Goal: Complete application form: Complete application form

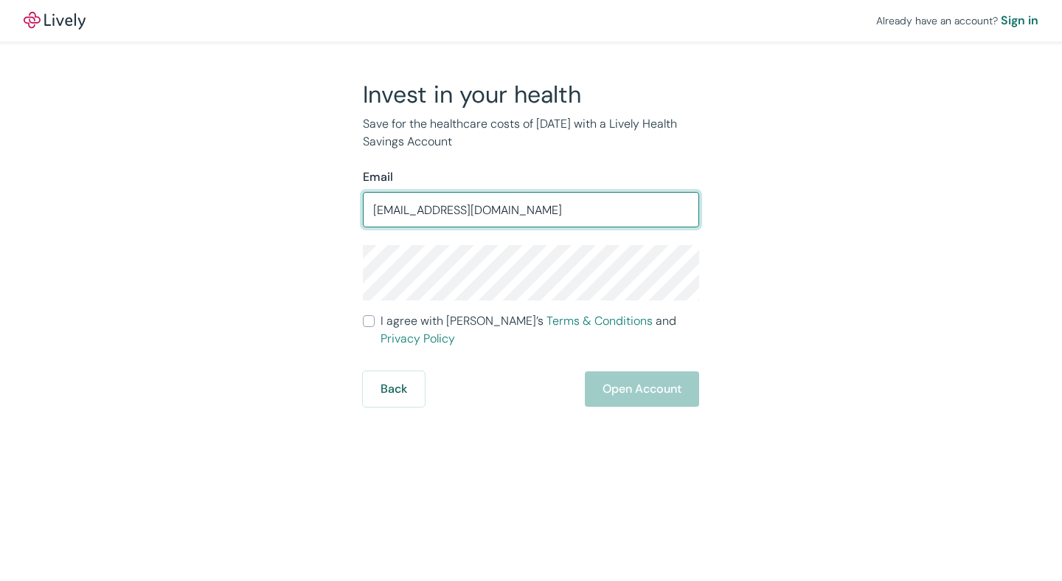
type input "[EMAIL_ADDRESS][DOMAIN_NAME]"
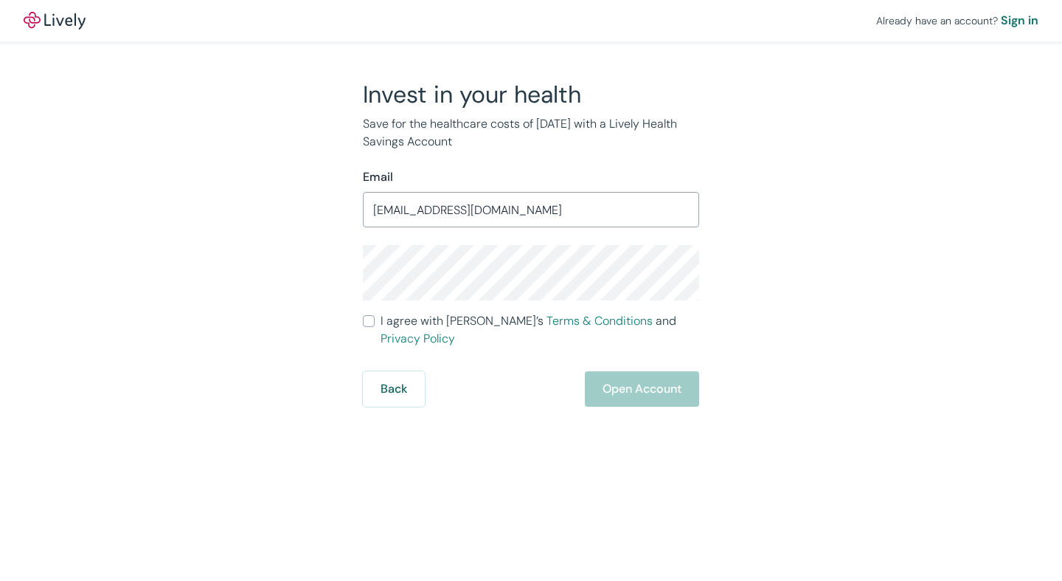
click at [367, 327] on input "I agree with Lively’s Terms & Conditions and Privacy Policy" at bounding box center [369, 321] width 12 height 12
checkbox input "true"
click at [625, 378] on button "Open Account" at bounding box center [642, 388] width 114 height 35
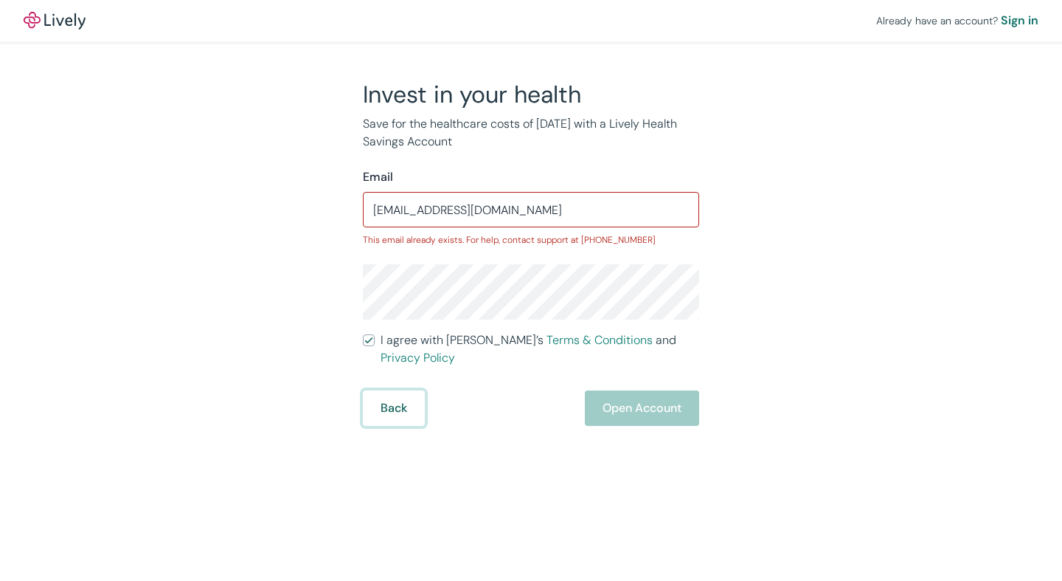
click at [404, 398] on button "Back" at bounding box center [394, 407] width 62 height 35
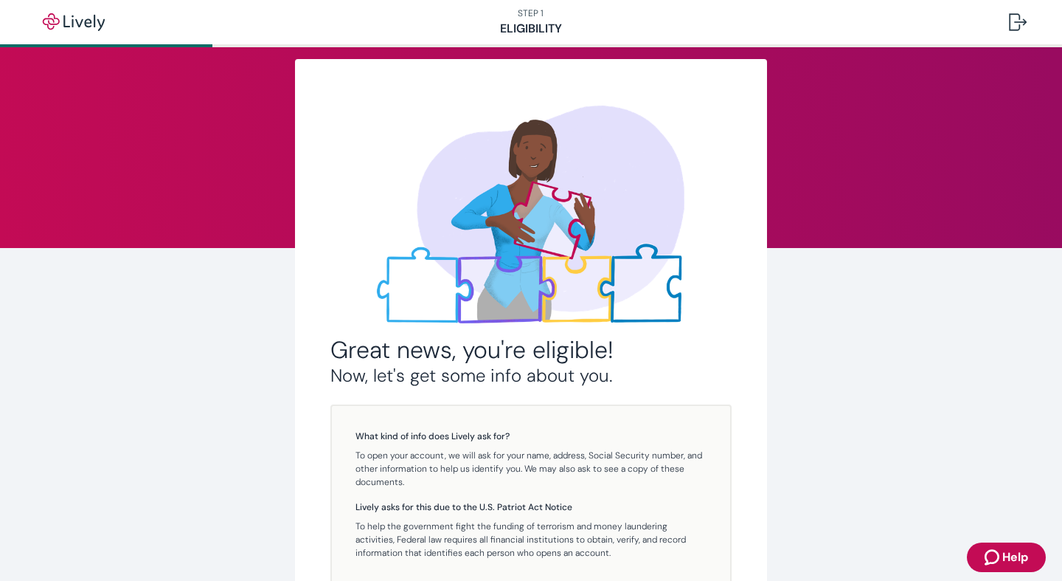
scroll to position [207, 0]
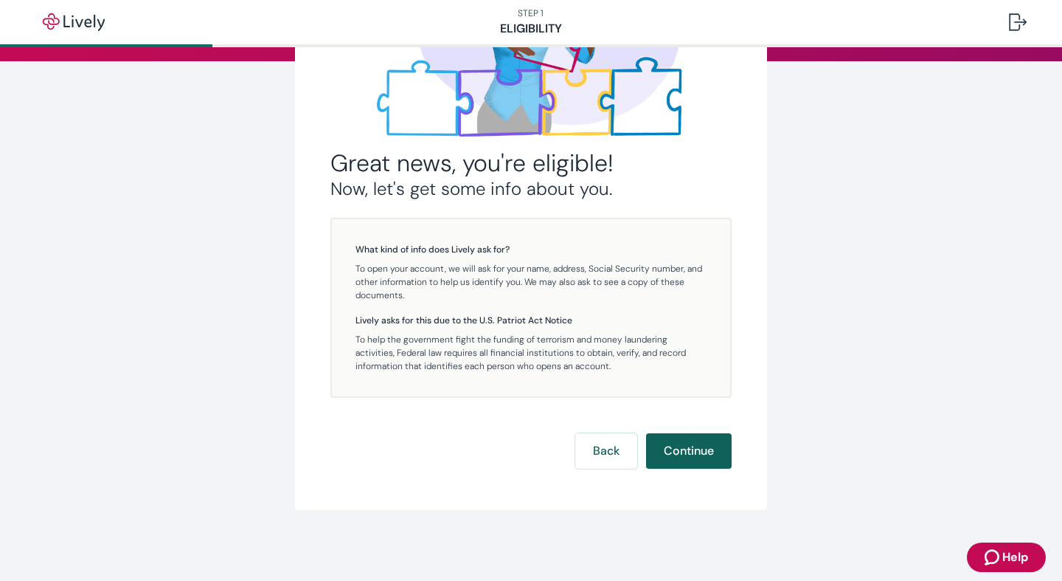
click at [691, 448] on button "Continue" at bounding box center [689, 450] width 86 height 35
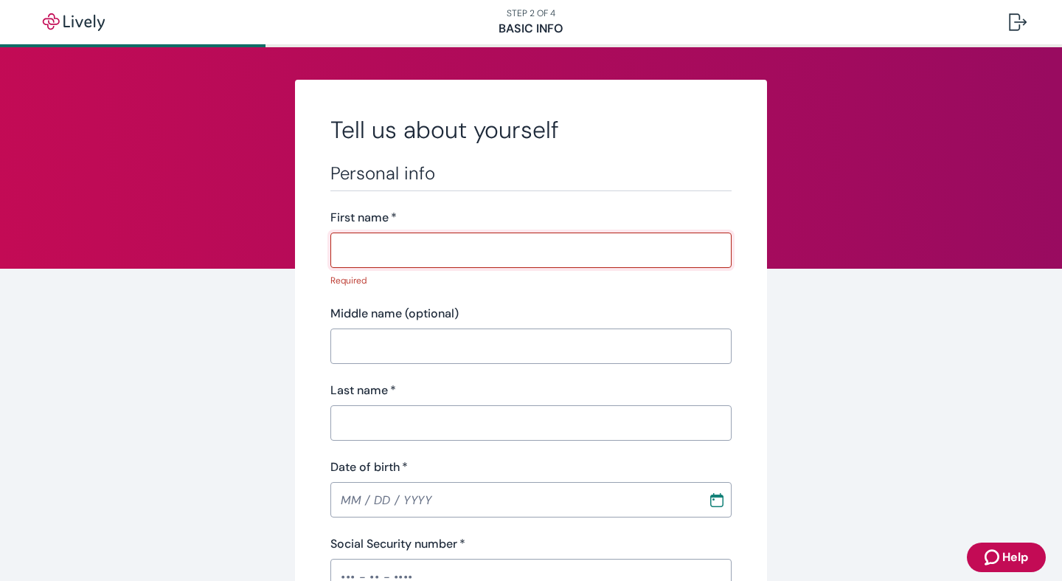
click at [373, 253] on input "First name   *" at bounding box center [531, 250] width 401 height 30
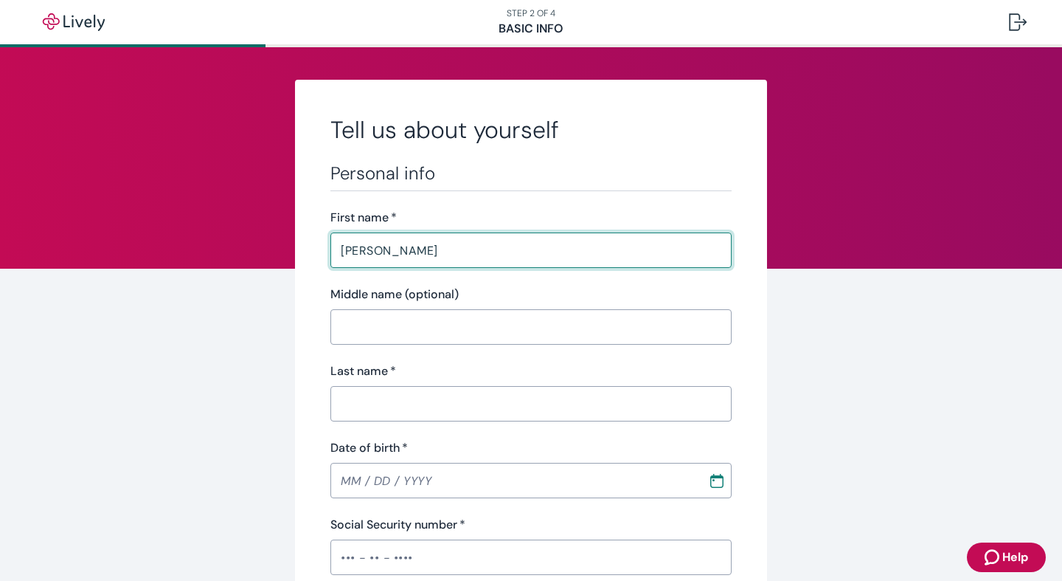
type input "Kevin"
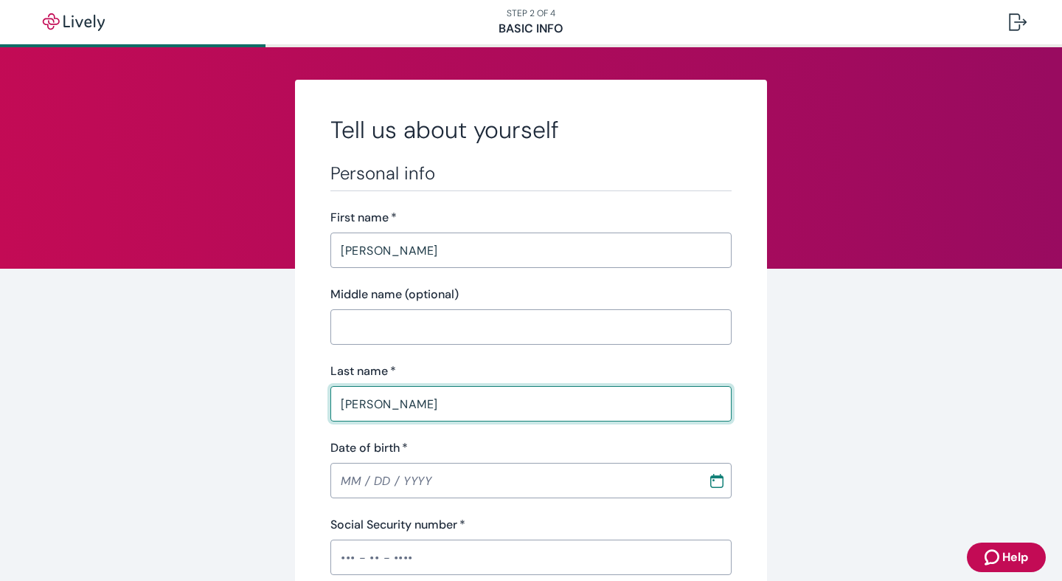
type input "Busch"
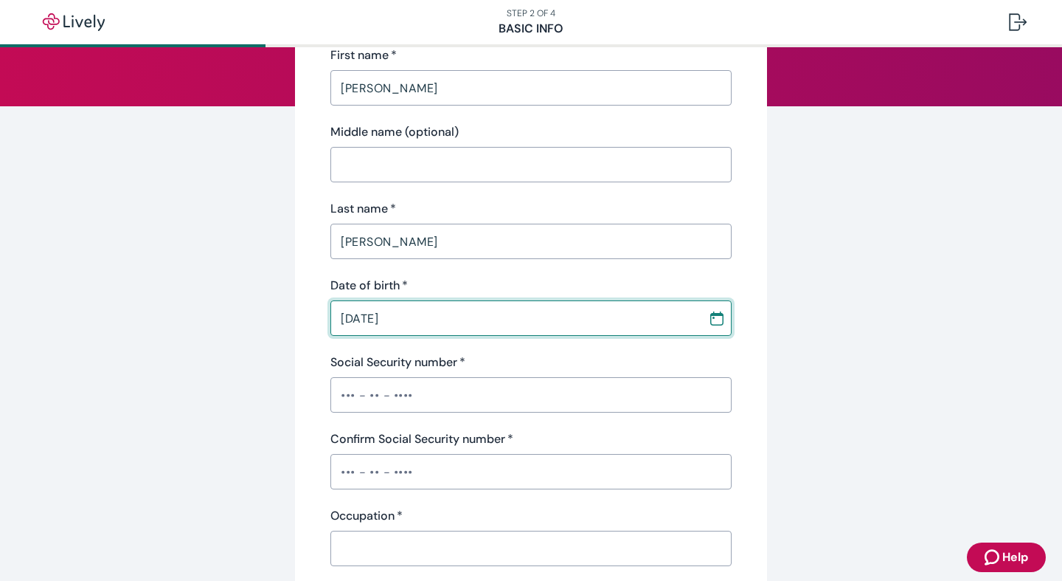
scroll to position [277, 0]
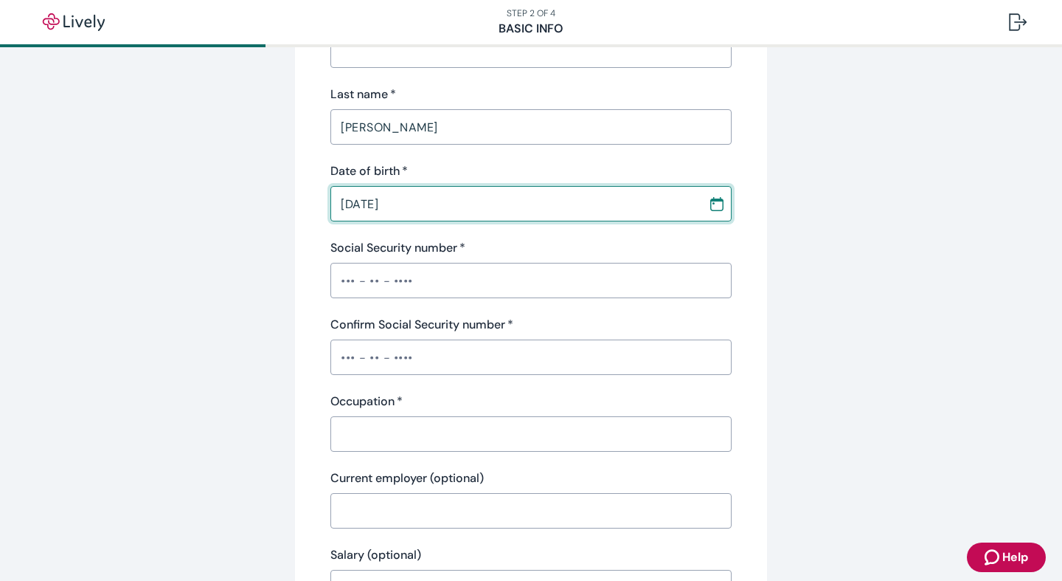
type input "11 / 18 / 1963"
click at [468, 280] on input "Social Security number   *" at bounding box center [531, 281] width 401 height 30
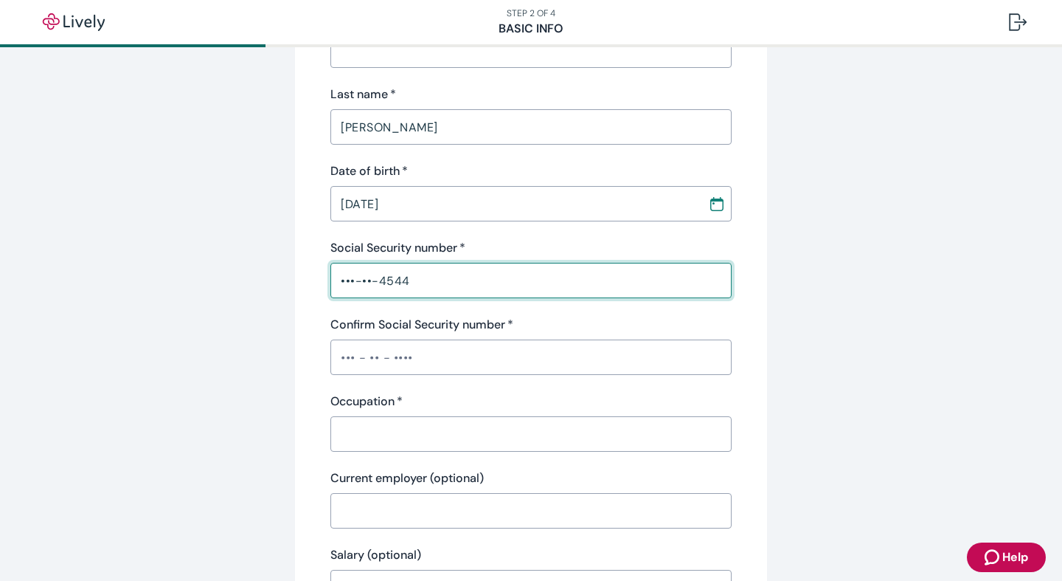
type input "•••-••-4544"
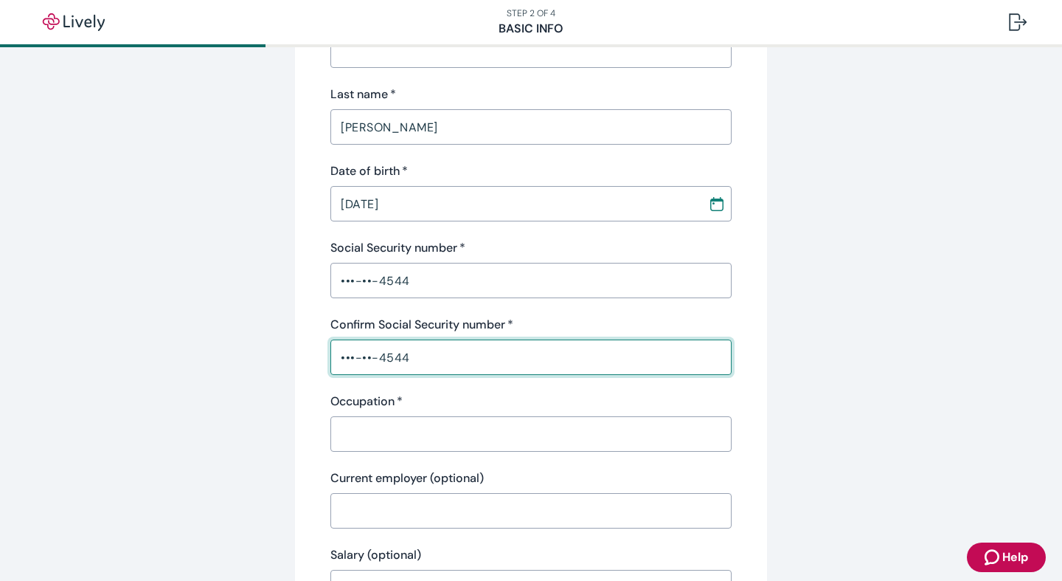
type input "•••-••-4544"
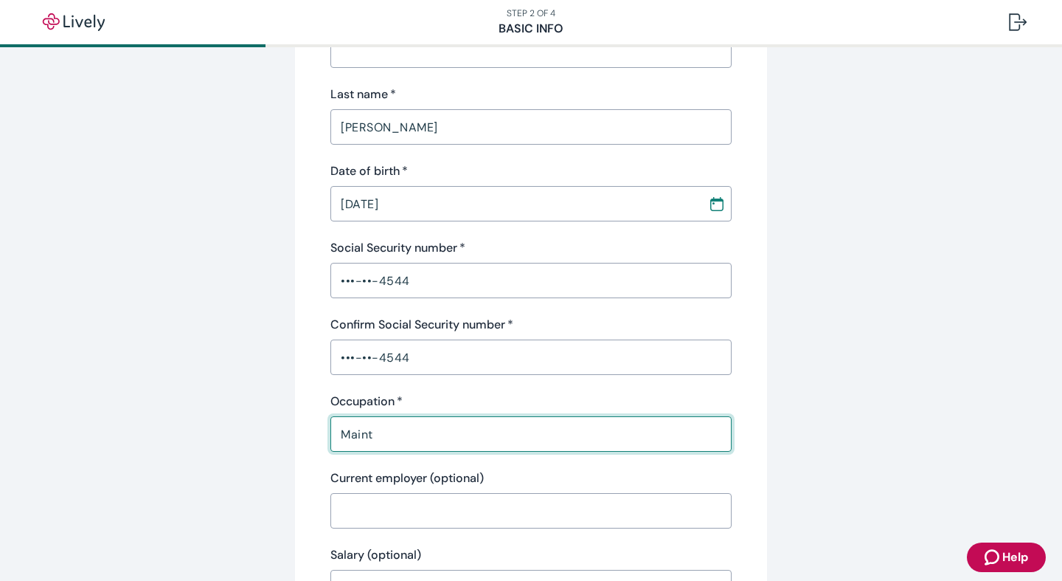
type input "Maintenance"
type input "Stephanie"
type input "(952) 201-4909"
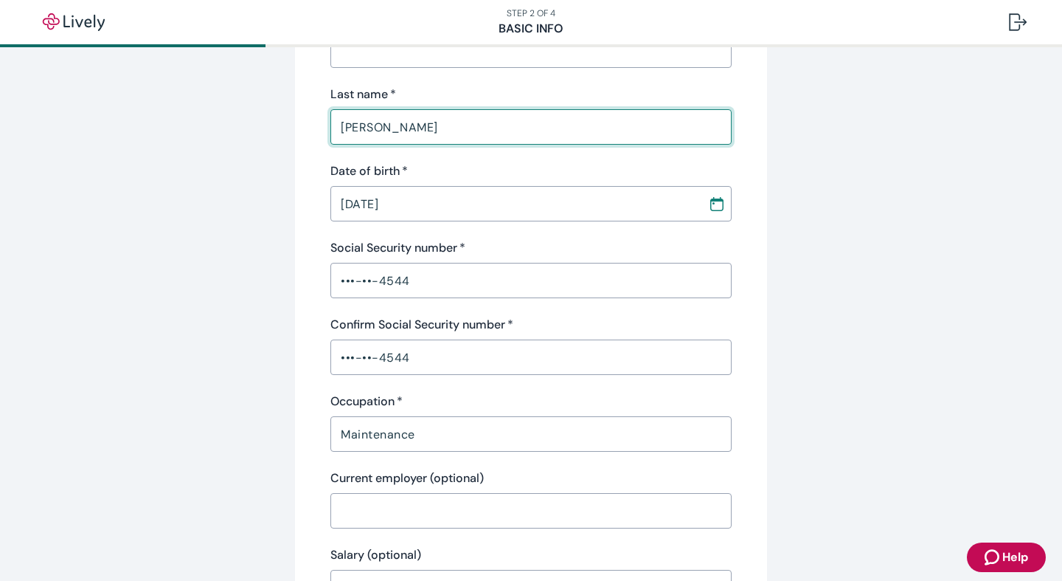
scroll to position [439, 0]
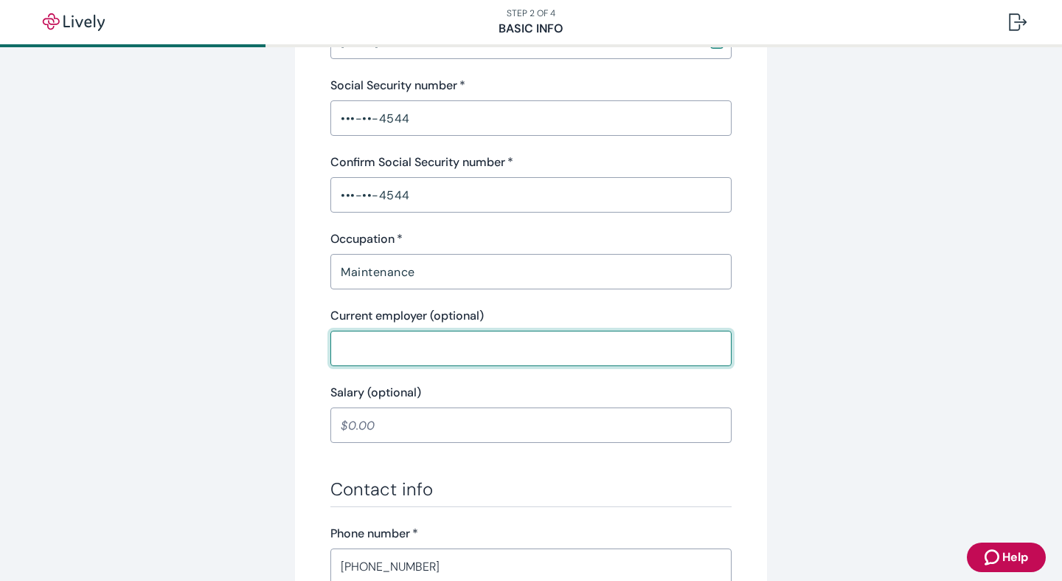
click at [376, 347] on input "Current employer (optional)" at bounding box center [531, 348] width 401 height 30
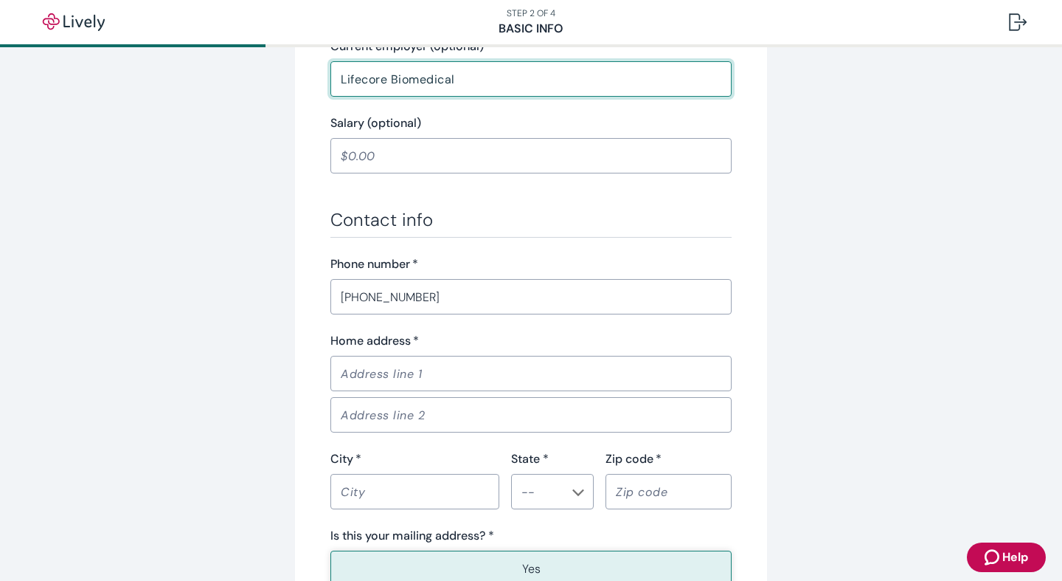
scroll to position [743, 0]
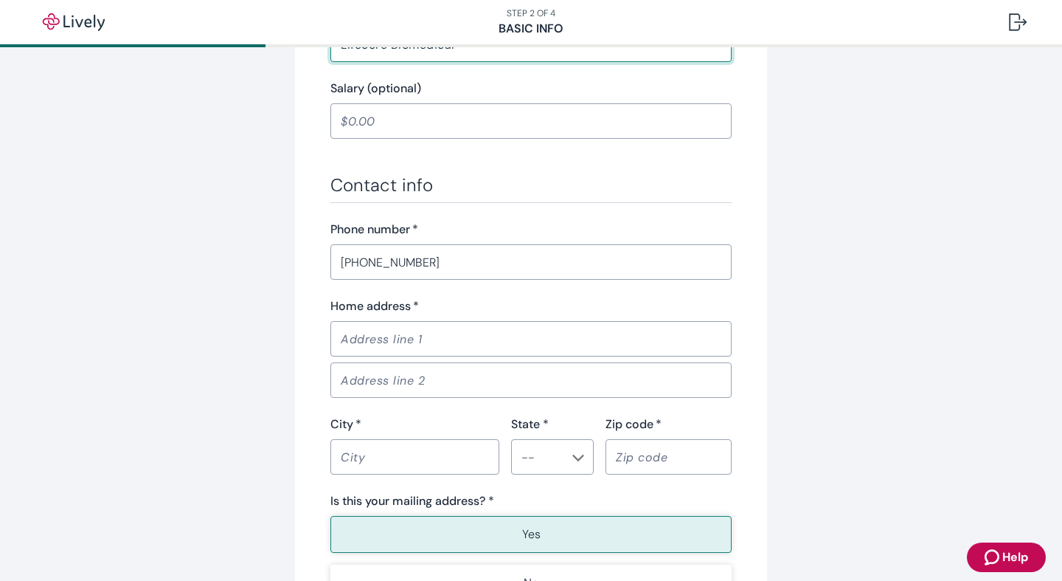
type input "Lifecore Biomedical"
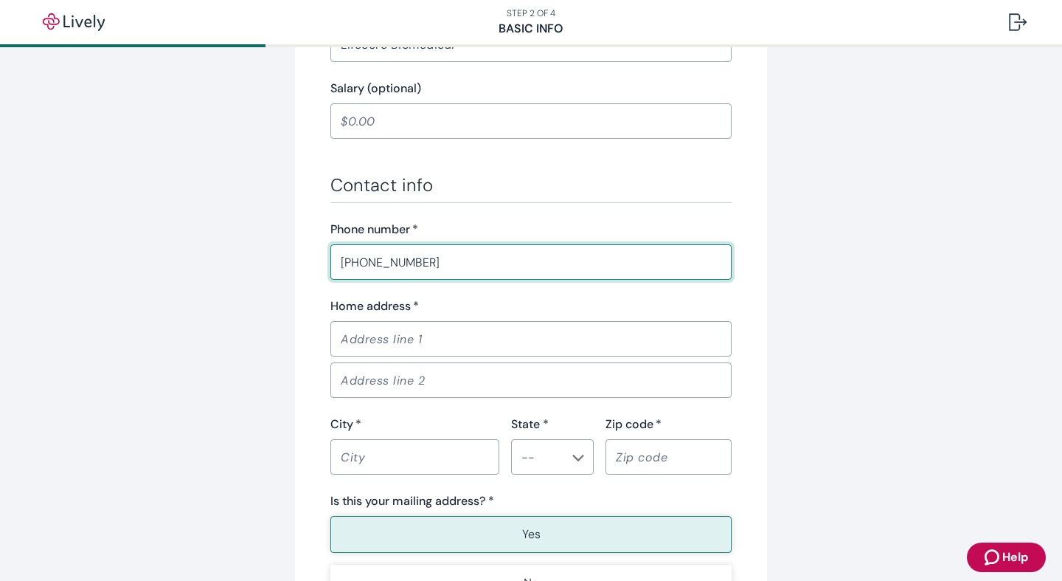
drag, startPoint x: 452, startPoint y: 266, endPoint x: 246, endPoint y: 277, distance: 206.1
click at [331, 277] on input "(952) 201-4909" at bounding box center [531, 262] width 401 height 30
drag, startPoint x: 425, startPoint y: 259, endPoint x: 297, endPoint y: 260, distance: 127.6
click at [331, 260] on input "(952) 201-4909" at bounding box center [531, 262] width 401 height 30
type input "(952) 292-0254"
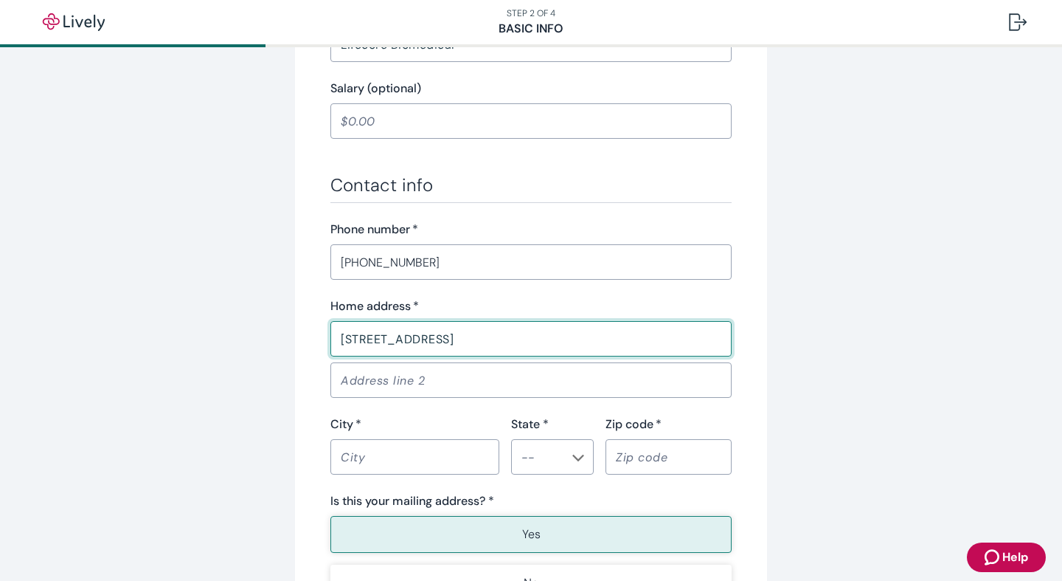
type input "3935 W 230th St"
click at [392, 463] on input "City   *" at bounding box center [415, 457] width 169 height 30
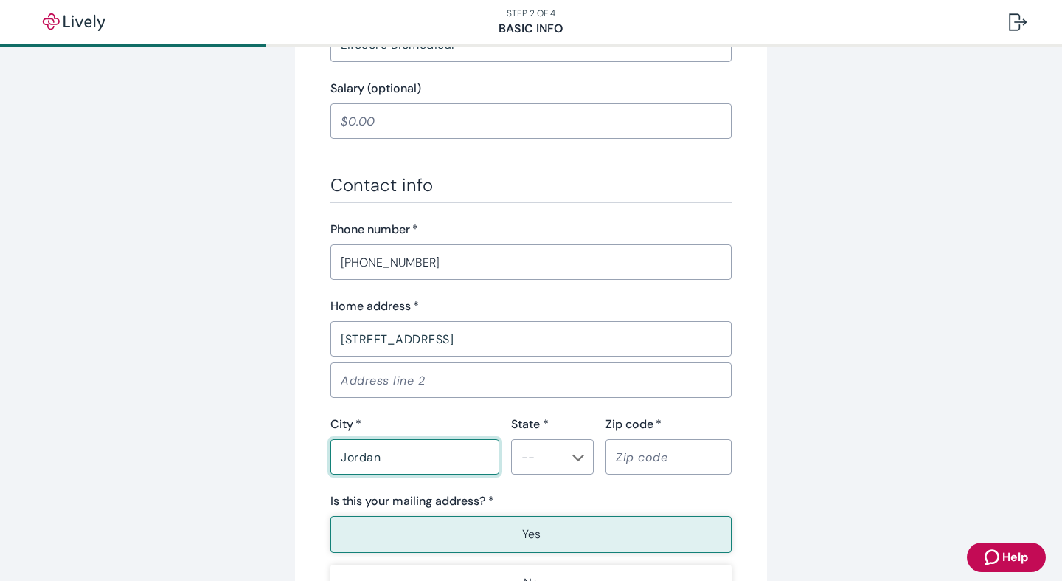
type input "Jordan"
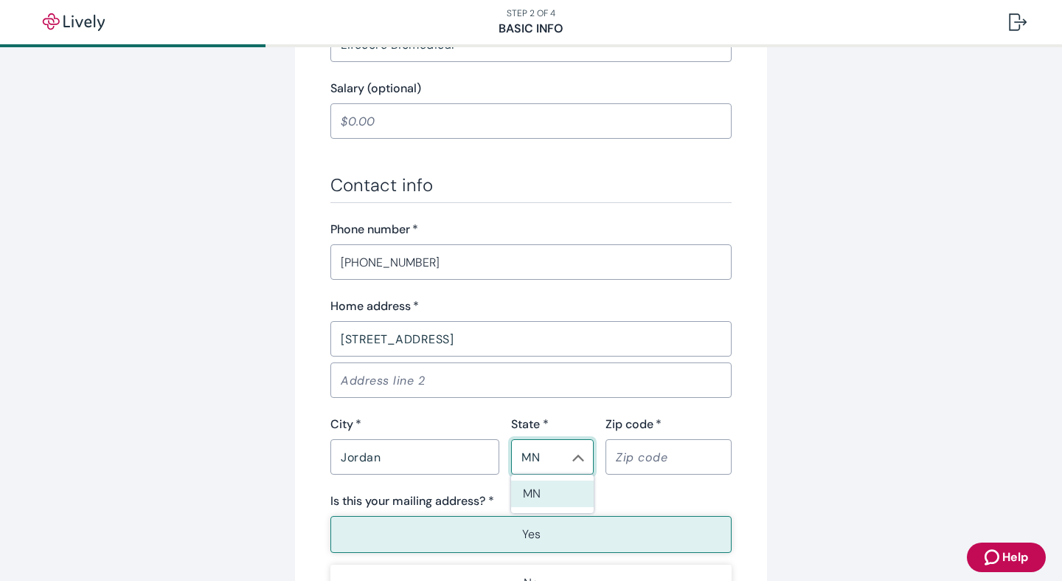
type input "MN"
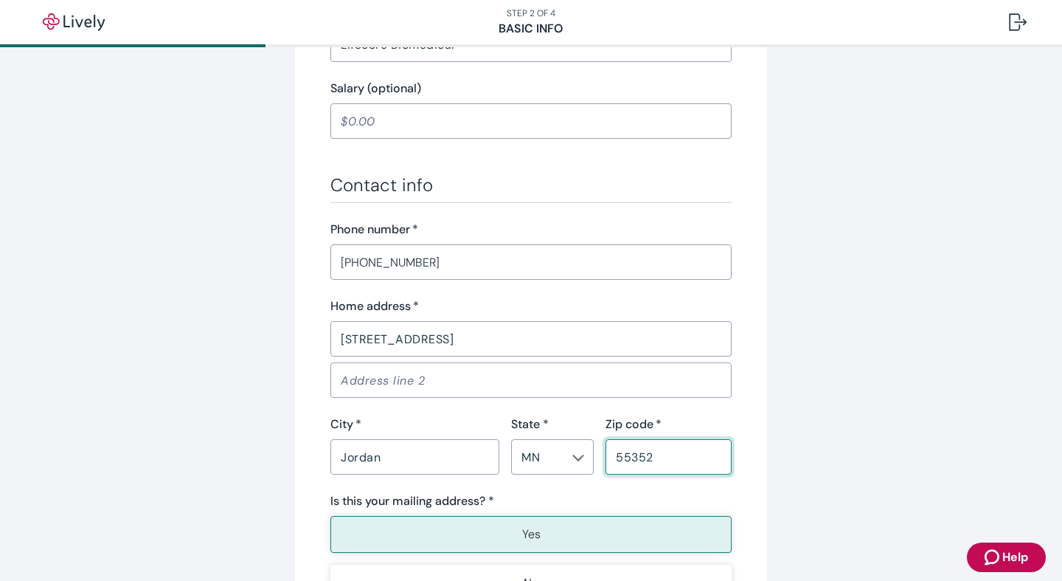
type input "55352"
click at [417, 486] on div "Contact info Phone number   * (952) 292-0254 ​ Home address   * 3935 W 230th St…" at bounding box center [531, 387] width 401 height 427
click at [529, 533] on p "Yes" at bounding box center [531, 534] width 18 height 18
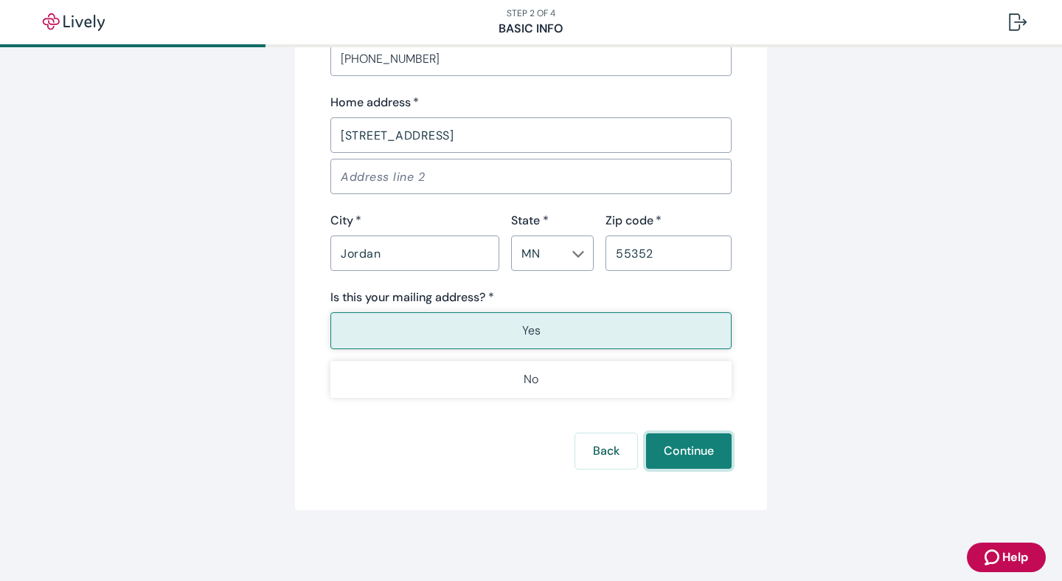
click at [710, 451] on button "Continue" at bounding box center [689, 450] width 86 height 35
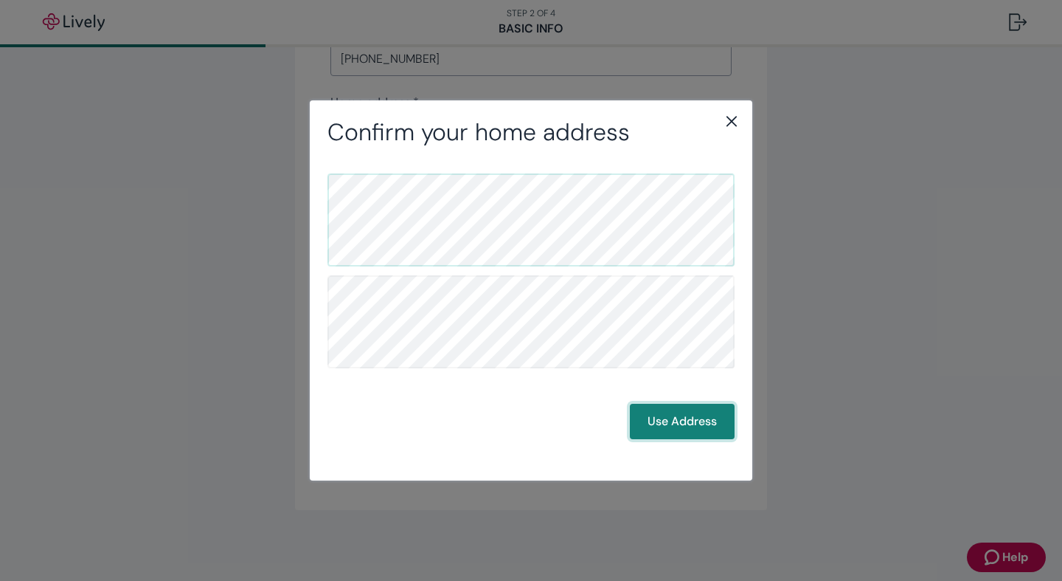
click at [692, 423] on button "Use Address" at bounding box center [682, 421] width 105 height 35
click at [694, 424] on button "Use Address" at bounding box center [682, 421] width 105 height 35
click at [731, 118] on icon "close" at bounding box center [732, 121] width 18 height 18
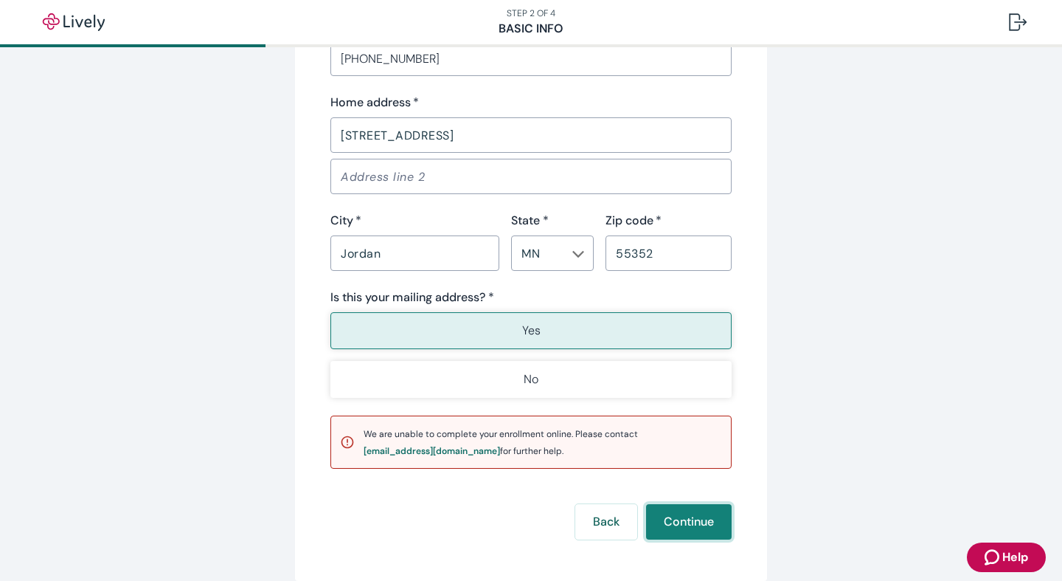
click at [697, 525] on button "Continue" at bounding box center [689, 521] width 86 height 35
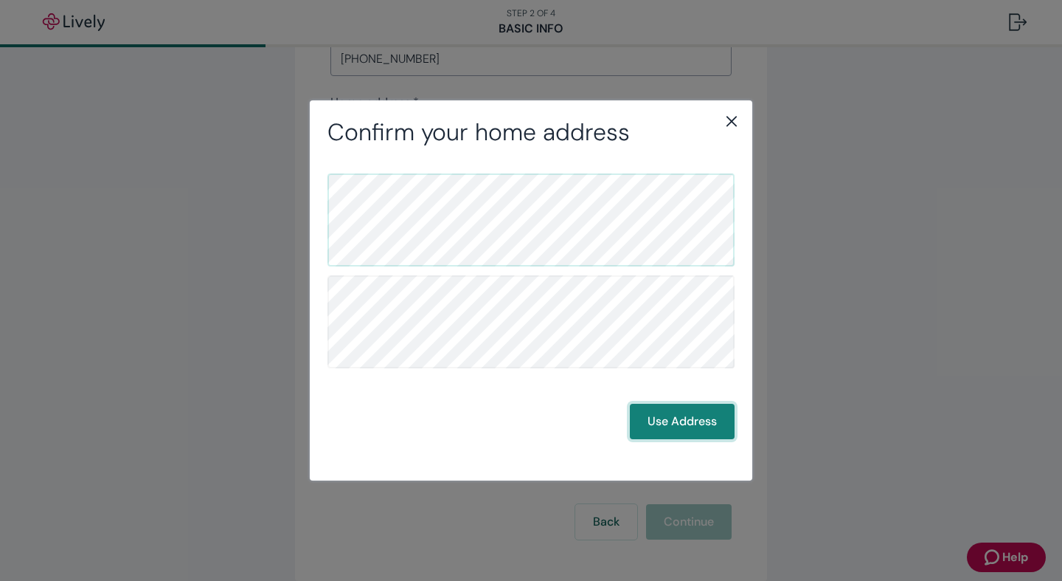
click at [685, 429] on button "Use Address" at bounding box center [682, 421] width 105 height 35
click at [685, 427] on button "Use Address" at bounding box center [682, 421] width 105 height 35
click at [732, 120] on icon "close" at bounding box center [732, 121] width 18 height 18
